Goal: Task Accomplishment & Management: Manage account settings

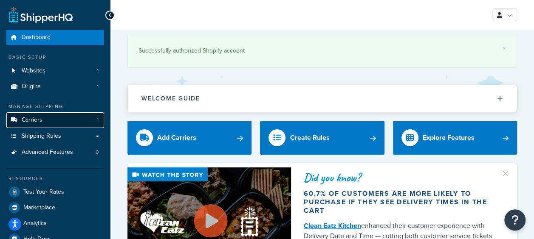
click at [47, 124] on link "Carriers 1" at bounding box center [55, 120] width 98 height 16
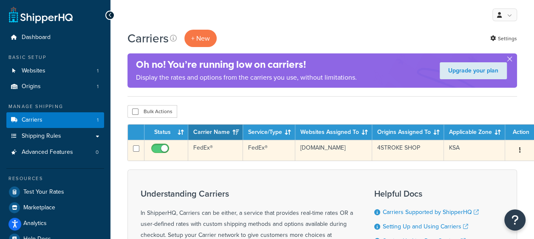
click at [159, 146] on input "checkbox" at bounding box center [160, 151] width 23 height 11
checkbox input "false"
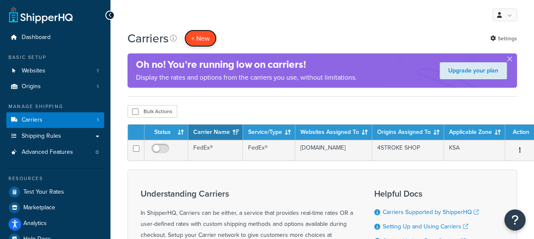
click at [205, 39] on button "+ New" at bounding box center [200, 38] width 32 height 17
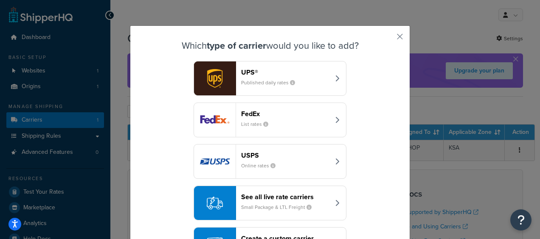
click at [262, 121] on small "List rates" at bounding box center [258, 125] width 34 height 8
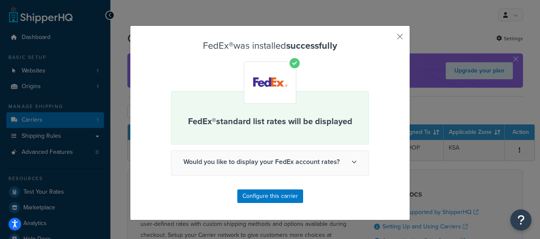
click at [294, 166] on span "Would you like to display your FedEx account rates?" at bounding box center [269, 162] width 197 height 22
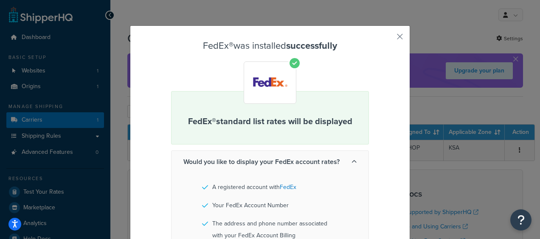
click at [294, 166] on span "Would you like to display your FedEx account rates?" at bounding box center [269, 162] width 197 height 22
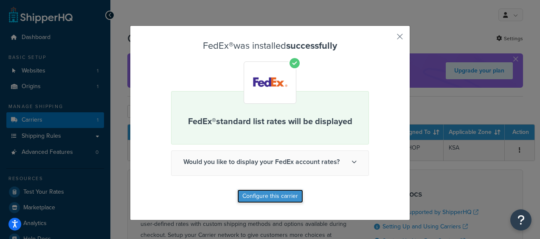
click at [278, 199] on button "Configure this carrier" at bounding box center [270, 197] width 66 height 14
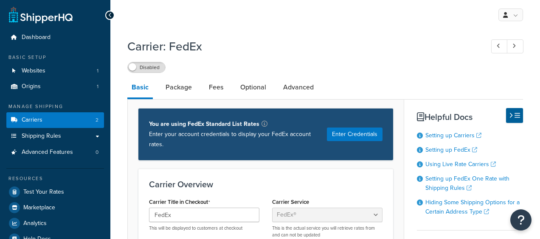
select select "fedEx"
select select "REGULAR_PICKUP"
select select "YOUR_PACKAGING"
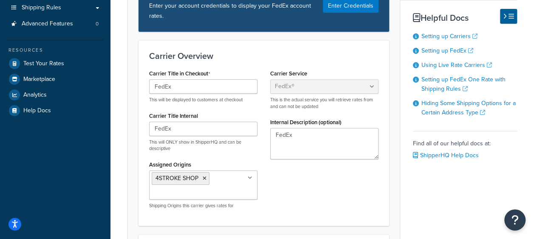
scroll to position [127, 0]
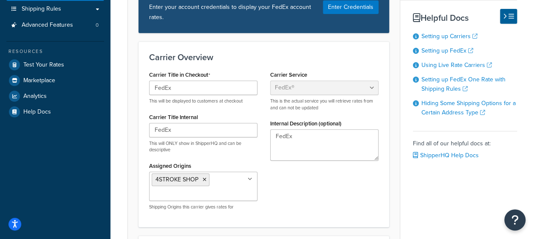
click at [250, 178] on icon at bounding box center [249, 179] width 5 height 5
click at [250, 178] on icon at bounding box center [250, 179] width 4 height 5
click at [250, 178] on icon at bounding box center [249, 179] width 5 height 5
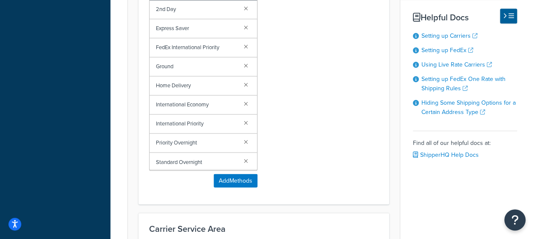
scroll to position [722, 0]
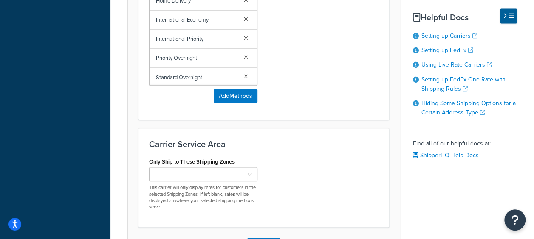
click at [250, 172] on icon at bounding box center [249, 174] width 5 height 5
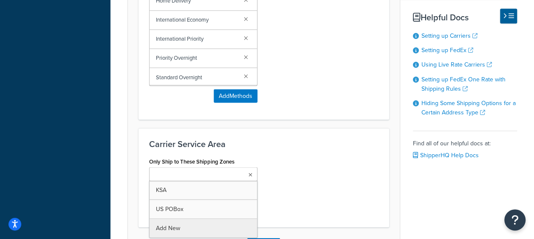
click at [306, 150] on div "Carrier Service Area Only Ship to These Shipping Zones KSA US POBox Add New Thi…" at bounding box center [263, 177] width 250 height 99
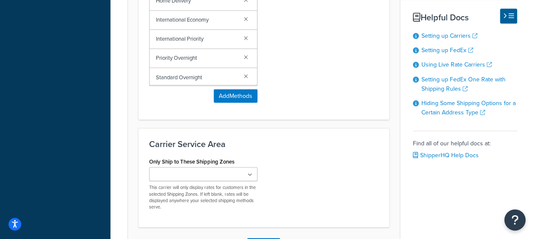
click at [250, 172] on icon at bounding box center [249, 174] width 5 height 5
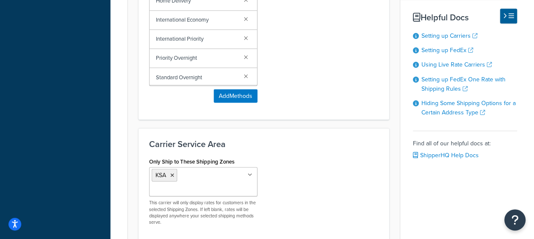
click at [326, 174] on div "Only Ship to These Shipping Zones KSA US POBox Add New This carrier will only d…" at bounding box center [264, 193] width 242 height 77
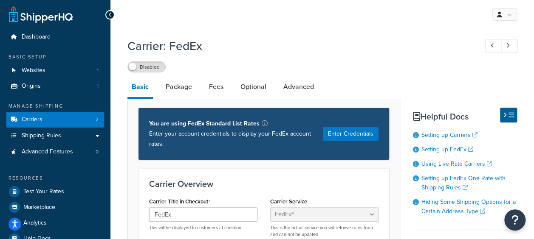
scroll to position [0, 0]
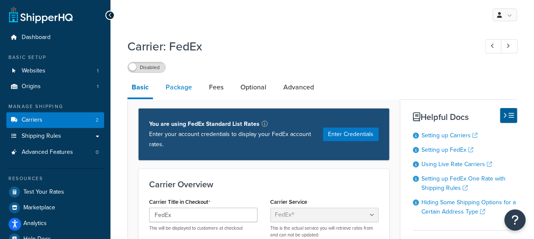
click at [175, 87] on link "Package" at bounding box center [178, 87] width 35 height 20
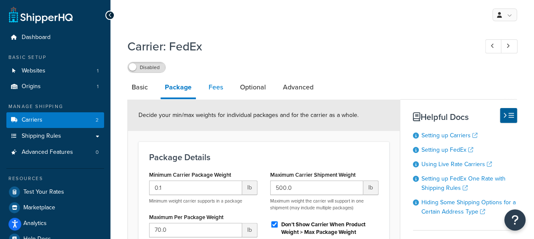
click at [216, 91] on link "Fees" at bounding box center [215, 87] width 23 height 20
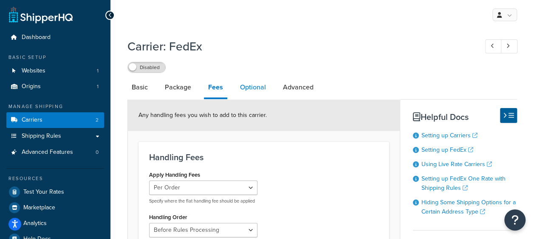
click at [250, 87] on link "Optional" at bounding box center [253, 87] width 34 height 20
select select "business"
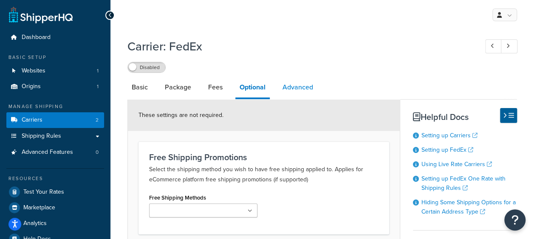
click at [292, 87] on link "Advanced" at bounding box center [297, 87] width 39 height 20
select select "false"
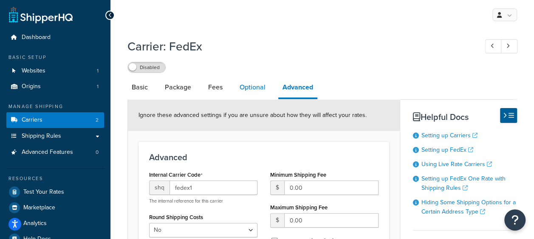
click at [255, 90] on link "Optional" at bounding box center [252, 87] width 34 height 20
select select "business"
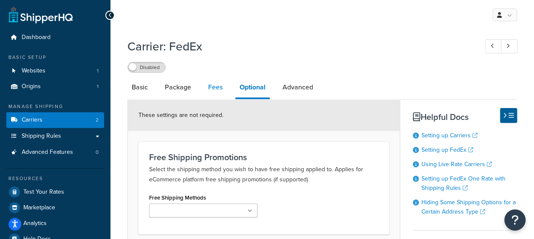
click at [214, 87] on link "Fees" at bounding box center [215, 87] width 23 height 20
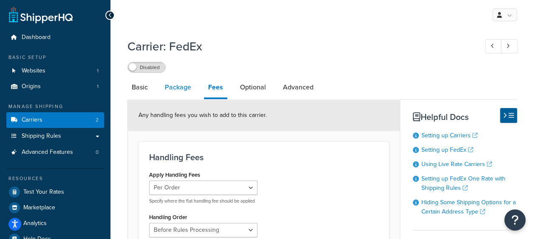
click at [179, 92] on link "Package" at bounding box center [177, 87] width 35 height 20
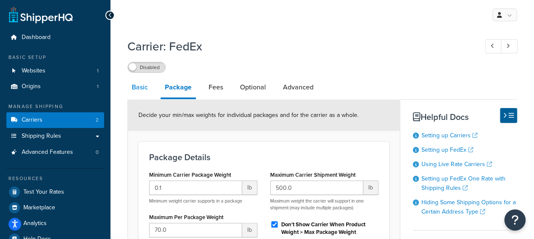
click at [139, 89] on link "Basic" at bounding box center [139, 87] width 25 height 20
select select "fedEx"
select select "REGULAR_PICKUP"
select select "YOUR_PACKAGING"
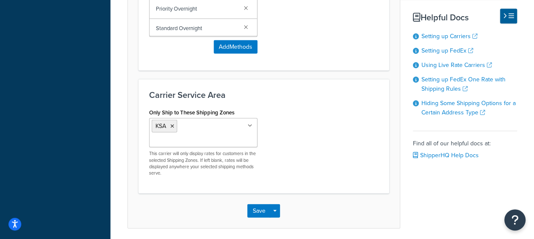
scroll to position [801, 0]
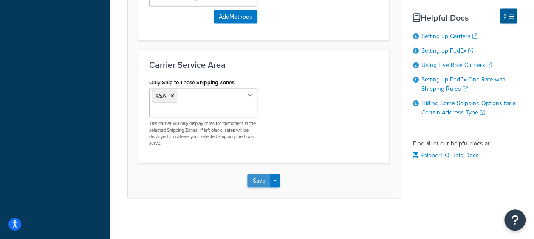
click at [266, 175] on button "Save" at bounding box center [258, 181] width 23 height 14
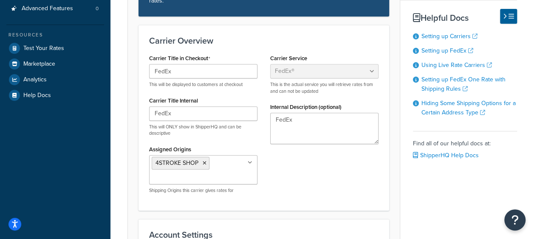
scroll to position [170, 0]
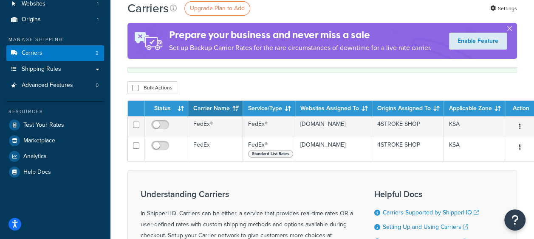
scroll to position [85, 0]
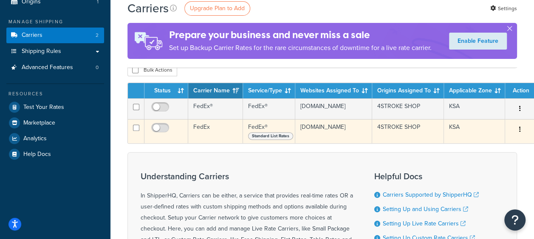
click at [278, 138] on span "Standard List Rates" at bounding box center [270, 136] width 45 height 8
click at [273, 129] on td "FedEx® Standard List Rates" at bounding box center [269, 131] width 52 height 24
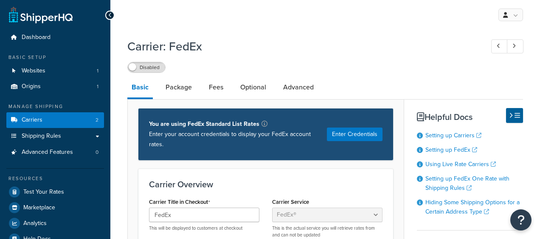
select select "fedEx"
select select "REGULAR_PICKUP"
select select "YOUR_PACKAGING"
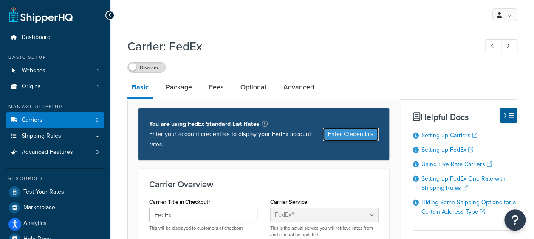
click at [346, 137] on button "Enter Credentials" at bounding box center [351, 135] width 56 height 14
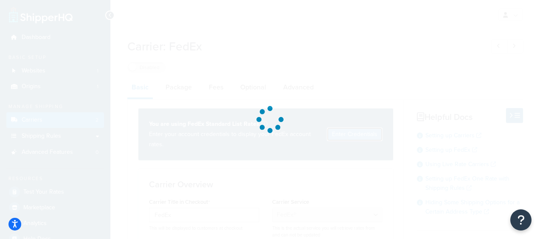
select select "US"
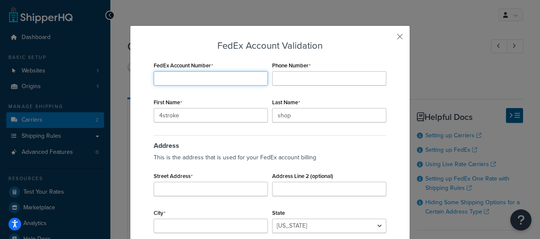
click at [234, 80] on input "FedEx Account Number" at bounding box center [211, 78] width 114 height 14
type input "4"
type input "206024099"
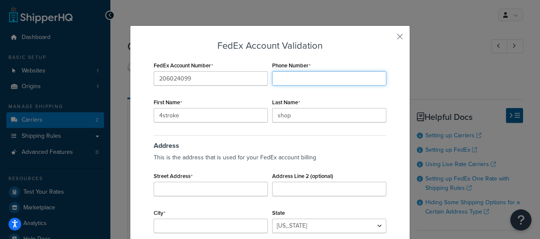
click at [317, 81] on input "Phone Number" at bounding box center [329, 78] width 114 height 14
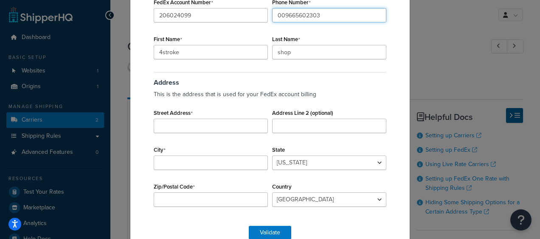
scroll to position [81, 0]
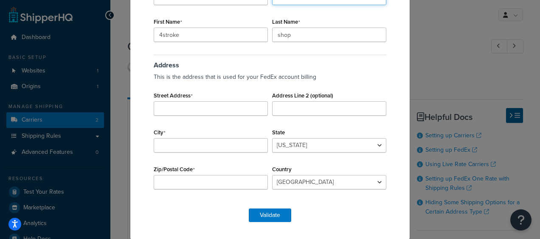
type input "009665602303"
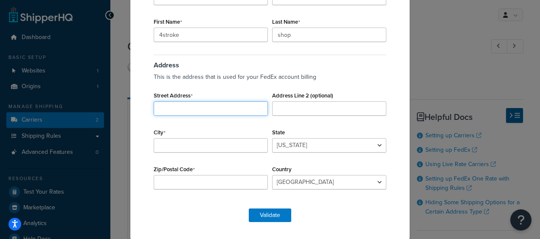
click at [197, 106] on input "Street Address" at bounding box center [211, 108] width 114 height 14
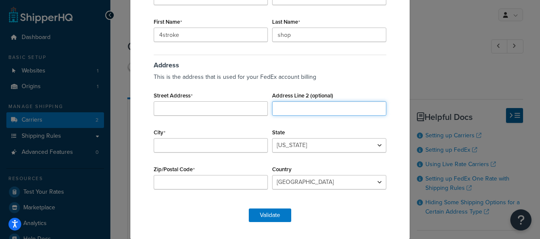
click at [277, 102] on input "Address Line 2 (optional)" at bounding box center [329, 108] width 114 height 14
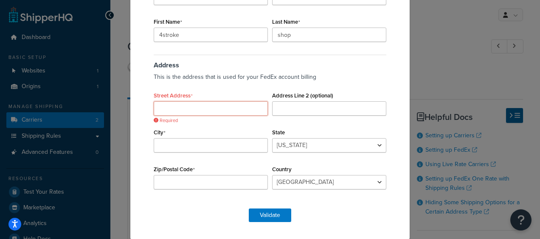
click at [208, 107] on input "Street Address" at bounding box center [211, 108] width 114 height 14
type input "ِ"
type input "ش"
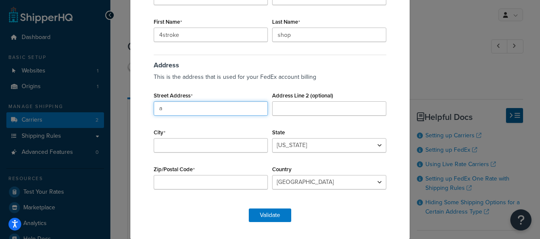
type input "a"
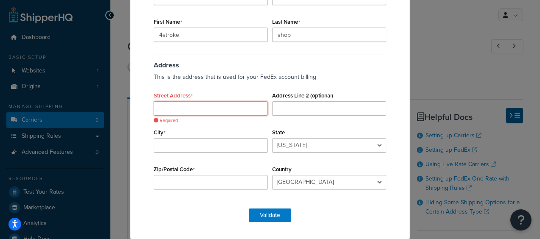
paste input "Ammar Bin Yasir Al Azizzia"
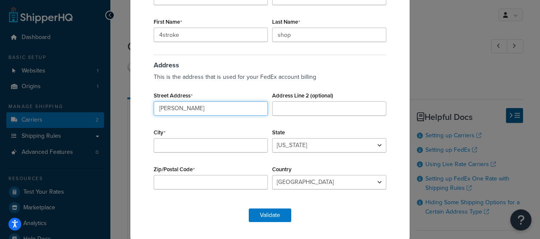
type input "Ammar Bin Yasir Al Azizzia"
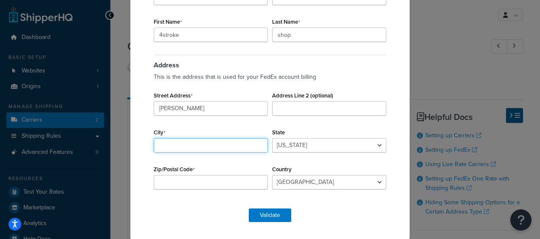
click at [188, 144] on input "City" at bounding box center [211, 145] width 114 height 14
type input "Dammam"
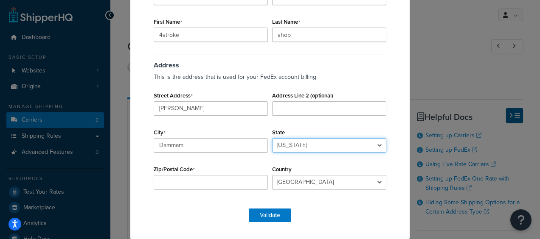
click at [281, 145] on select "Alabama Alaska American Samoa Arizona Arkansas Armed Forces Americas Armed Forc…" at bounding box center [329, 145] width 114 height 14
select select "SC"
click at [260, 160] on div "Address This is the address that is used for your FedEx account billing Street …" at bounding box center [270, 127] width 237 height 148
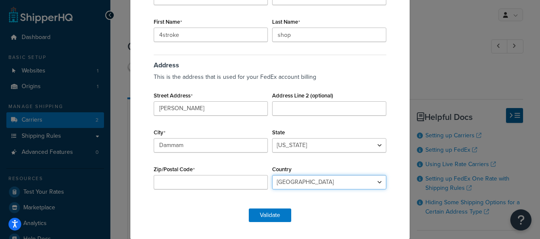
click at [301, 183] on select "Algeria Angola Argentina Austria Australia Azerbaijan Bahamas Bahrain Banglades…" at bounding box center [329, 182] width 114 height 14
select select "SA"
click at [272, 175] on select "Algeria Angola Argentina Austria Australia Azerbaijan Bahamas Bahrain Banglades…" at bounding box center [329, 182] width 114 height 14
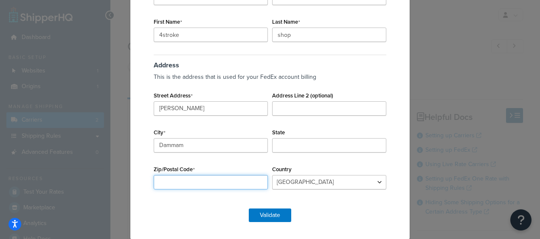
click at [171, 185] on input "Zip/Postal Code" at bounding box center [211, 182] width 114 height 14
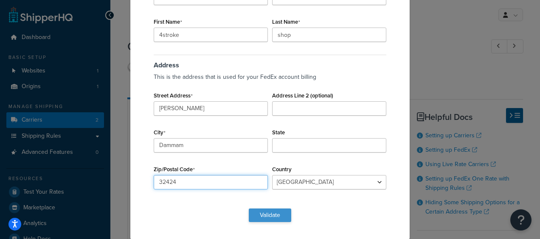
type input "32424"
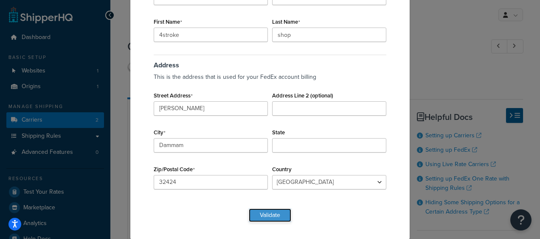
click at [254, 216] on button "Validate" at bounding box center [270, 216] width 42 height 14
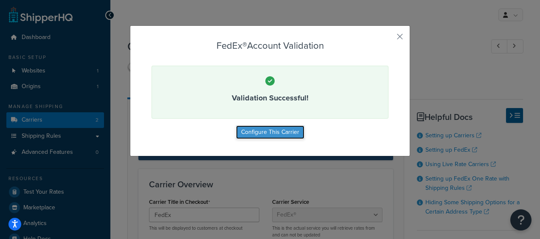
click at [255, 128] on button "Configure This Carrier" at bounding box center [270, 133] width 68 height 14
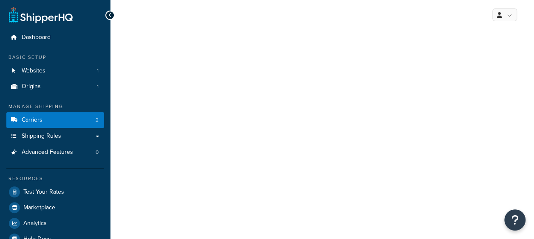
select select "fedEx"
select select "REGULAR_PICKUP"
select select "YOUR_PACKAGING"
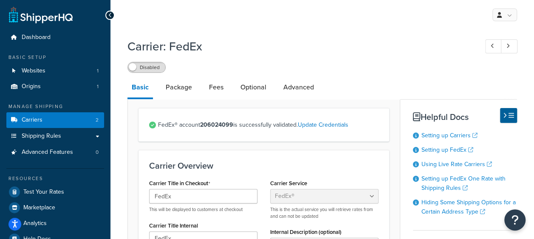
click at [132, 69] on span at bounding box center [133, 67] width 8 height 8
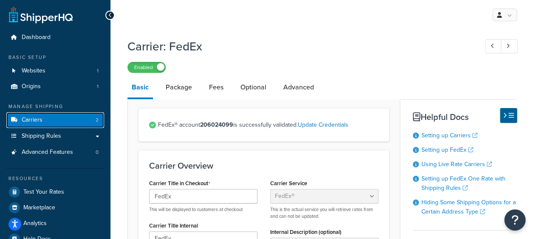
click at [69, 121] on link "Carriers 2" at bounding box center [55, 120] width 98 height 16
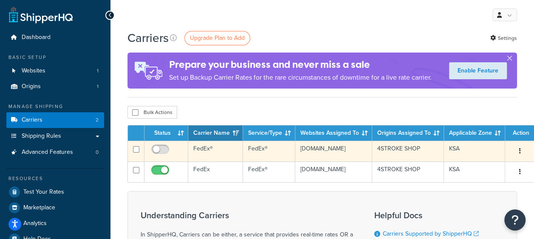
click at [519, 151] on button "button" at bounding box center [520, 152] width 12 height 14
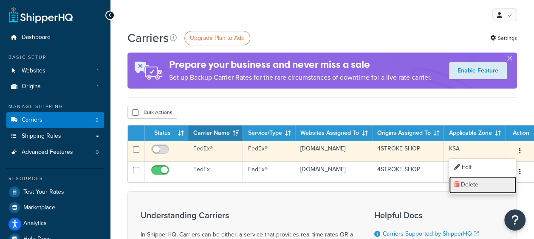
click at [474, 181] on link "Delete" at bounding box center [482, 185] width 67 height 17
